Goal: Transaction & Acquisition: Purchase product/service

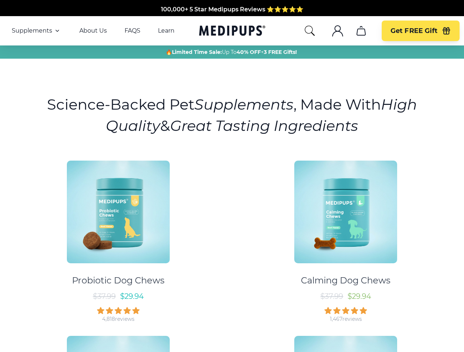
click at [232, 176] on div "Probiotic Dog Chews $ 37.99 $ 29.94 4,818 reviews Calming Dog Chews $ 37.99 $ 2…" at bounding box center [231, 326] width 455 height 344
click at [36, 31] on span "Supplements" at bounding box center [32, 30] width 40 height 7
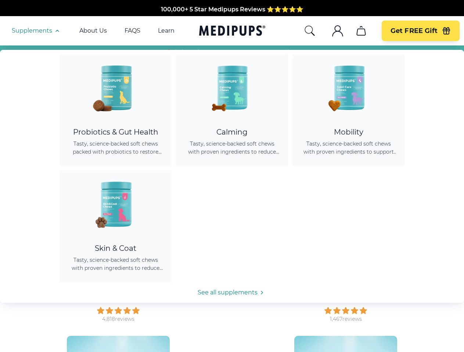
click at [57, 31] on icon "button" at bounding box center [57, 30] width 9 height 9
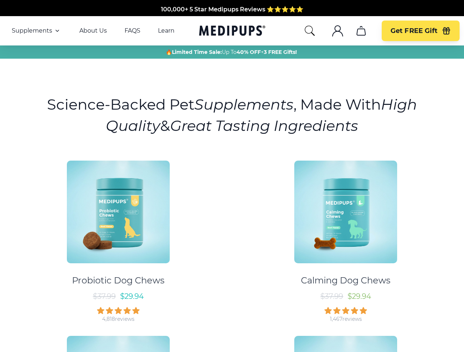
click at [309, 31] on icon "search" at bounding box center [310, 31] width 12 height 12
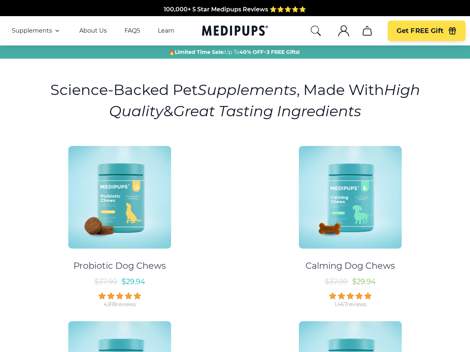
click at [338, 31] on icon ".cls-1{fill:none;stroke:currentColor;stroke-miterlimit:10;stroke-width:1.5px;}" at bounding box center [344, 31] width 12 height 12
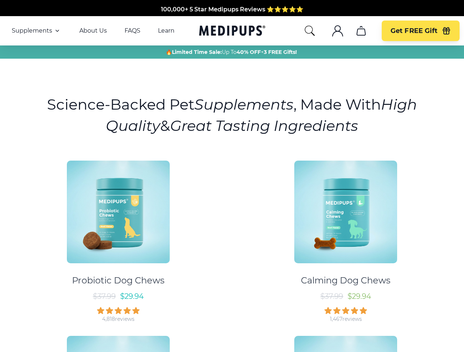
click at [337, 31] on icon ".cls-1{fill:none;stroke:currentColor;stroke-miterlimit:10;stroke-width:1.5px;}" at bounding box center [337, 31] width 12 height 12
click at [360, 31] on icon "cart" at bounding box center [361, 31] width 12 height 12
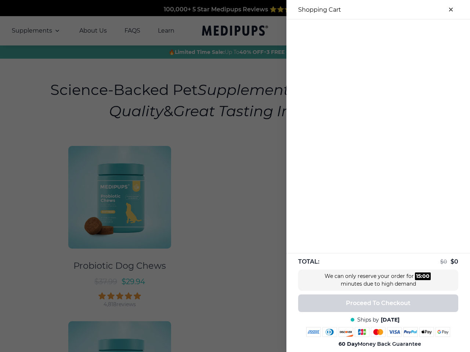
click at [360, 31] on div at bounding box center [378, 25] width 184 height 12
click at [420, 31] on div at bounding box center [378, 25] width 184 height 12
